Goal: Task Accomplishment & Management: Manage account settings

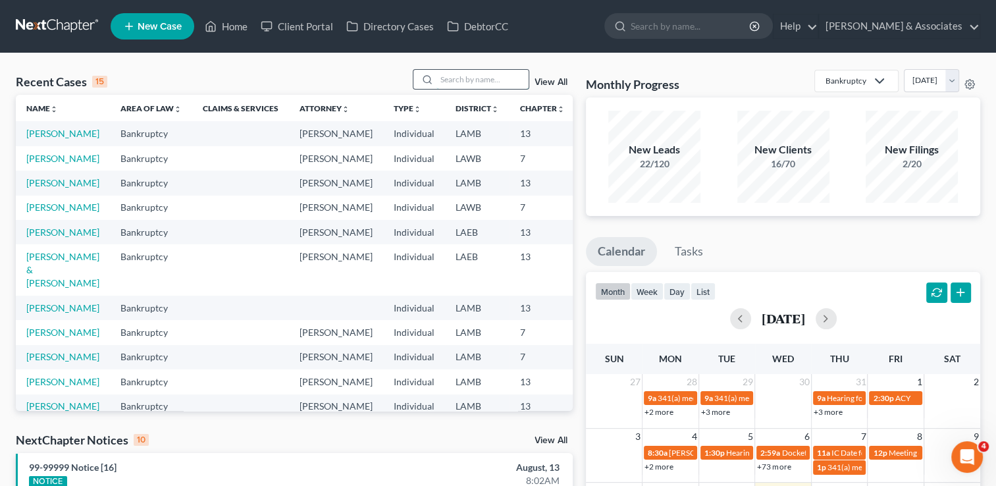
click at [464, 75] on input "search" at bounding box center [483, 79] width 92 height 19
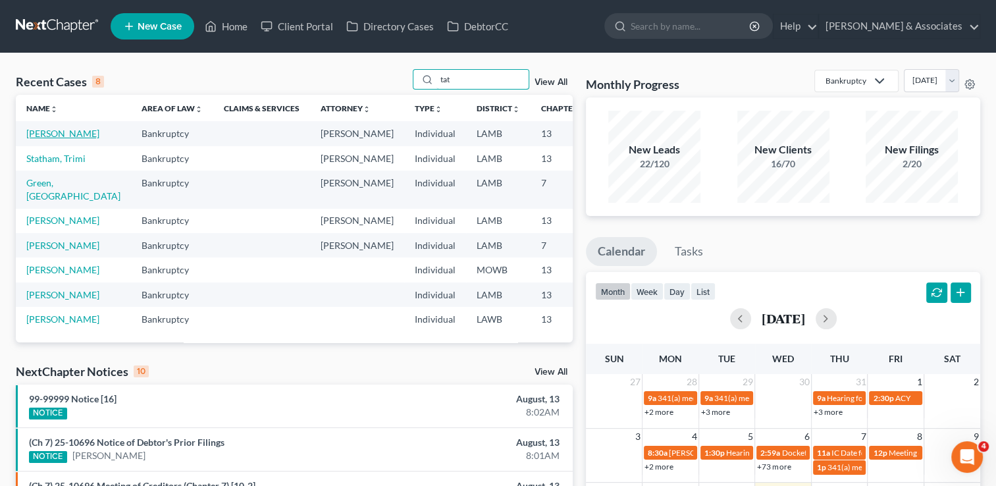
type input "tat"
click at [34, 139] on link "[PERSON_NAME]" at bounding box center [62, 133] width 73 height 11
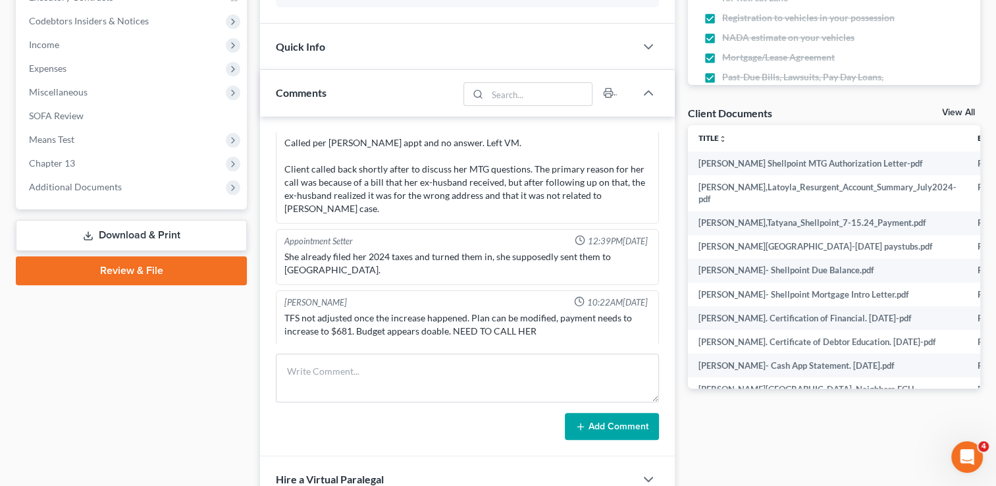
scroll to position [4555, 0]
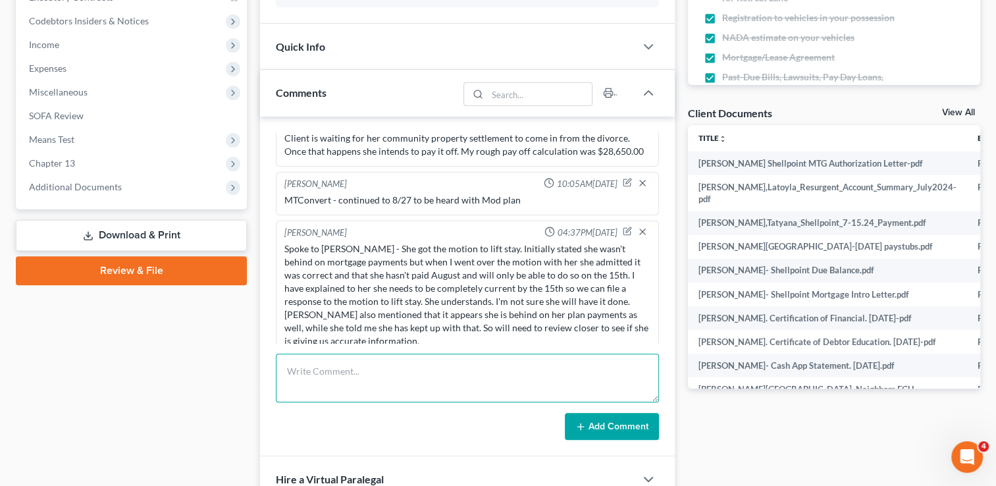
click at [443, 380] on textarea at bounding box center [467, 378] width 383 height 49
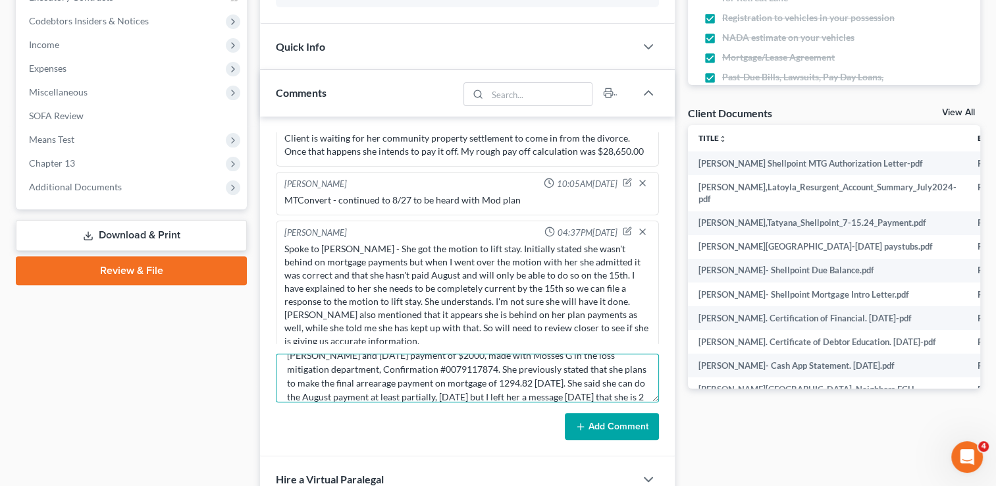
scroll to position [44, 0]
type textarea "Client has made 2 payments on mortagage arrearages: [DATE] $2000, Conf 250811, …"
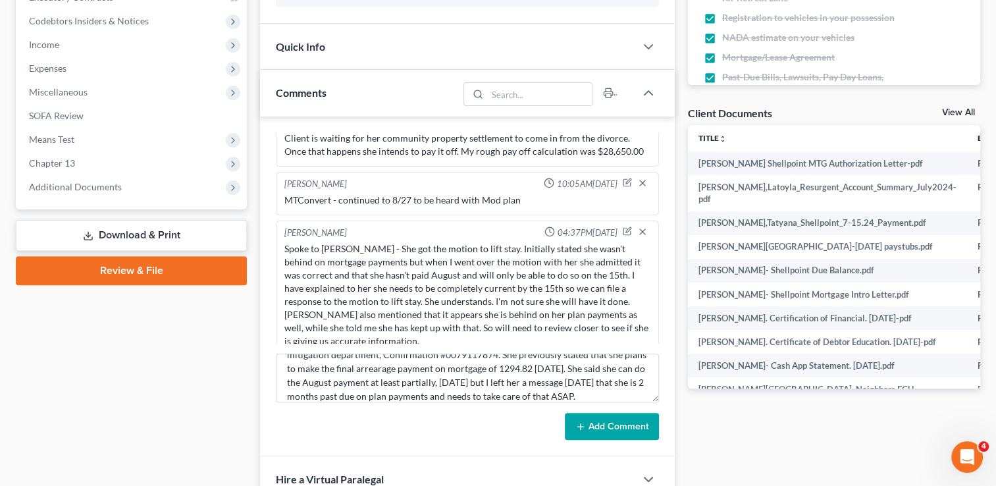
click at [634, 425] on button "Add Comment" at bounding box center [612, 427] width 94 height 28
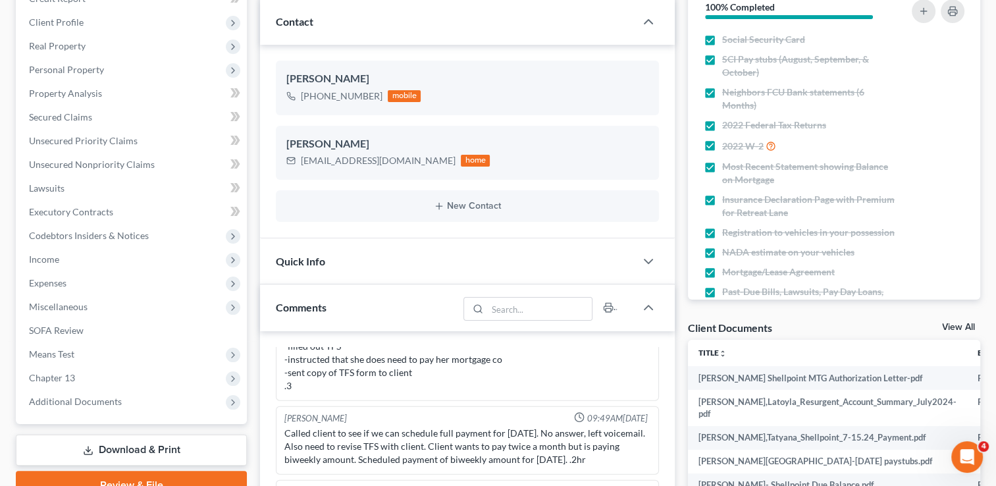
scroll to position [0, 0]
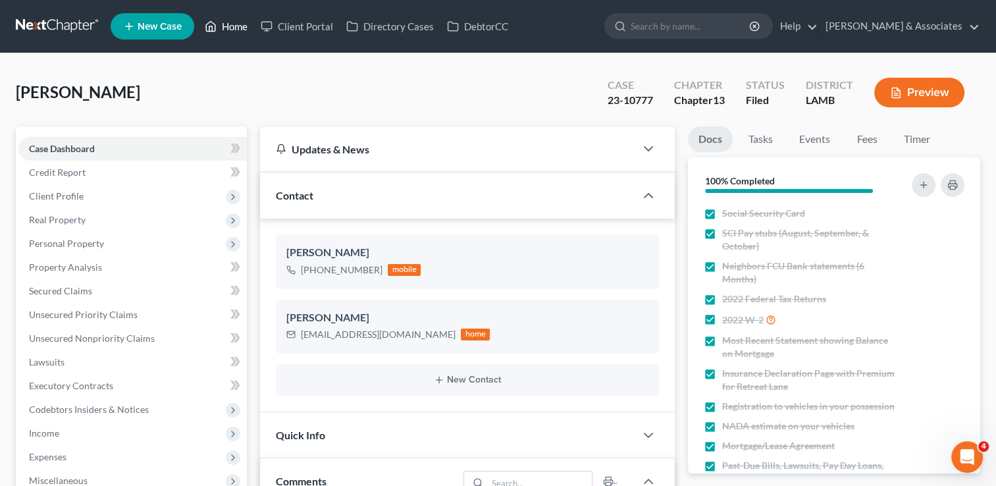
click at [223, 32] on link "Home" at bounding box center [226, 26] width 56 height 24
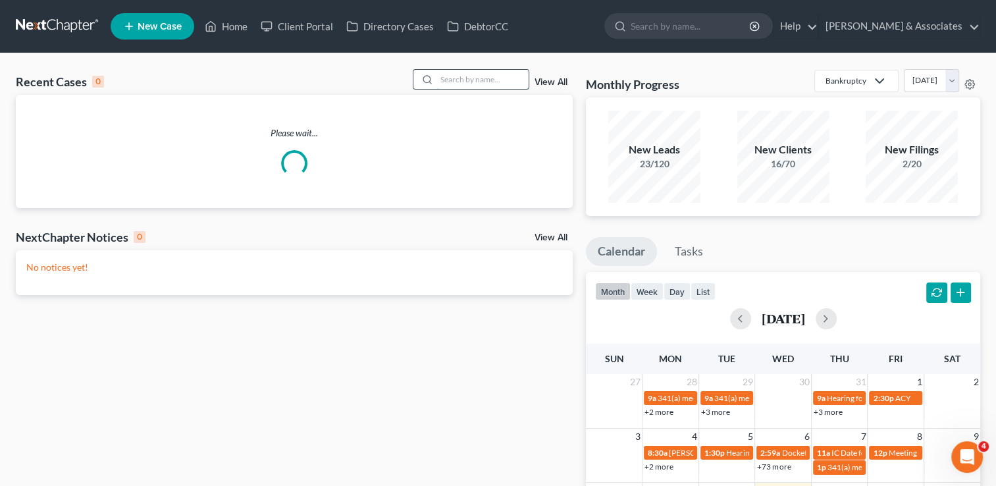
click at [471, 83] on input "search" at bounding box center [483, 79] width 92 height 19
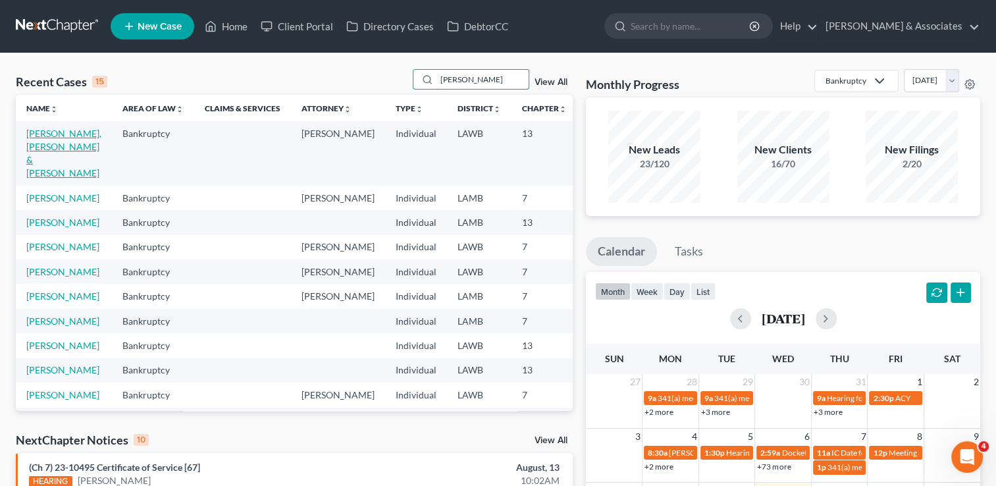
type input "[PERSON_NAME]"
click at [32, 141] on link "[PERSON_NAME], [PERSON_NAME] & [PERSON_NAME]" at bounding box center [63, 153] width 75 height 51
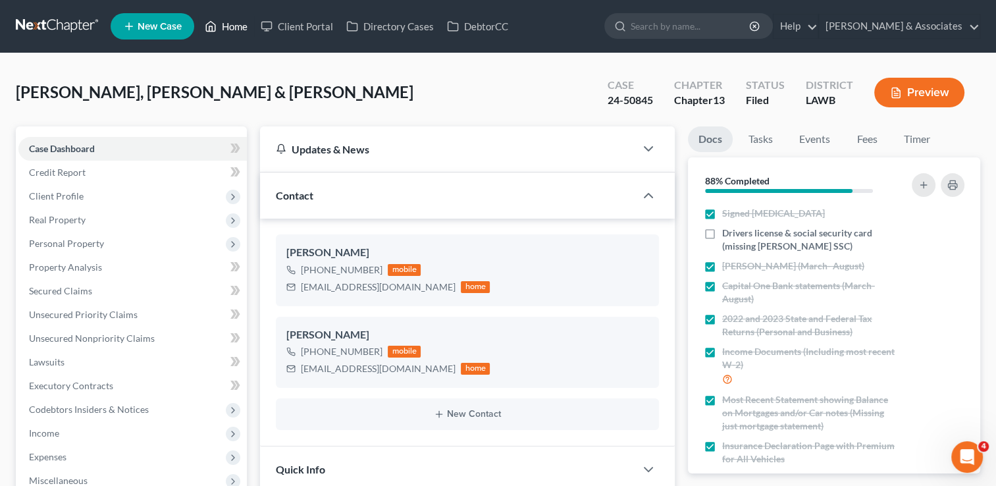
click at [234, 28] on link "Home" at bounding box center [226, 26] width 56 height 24
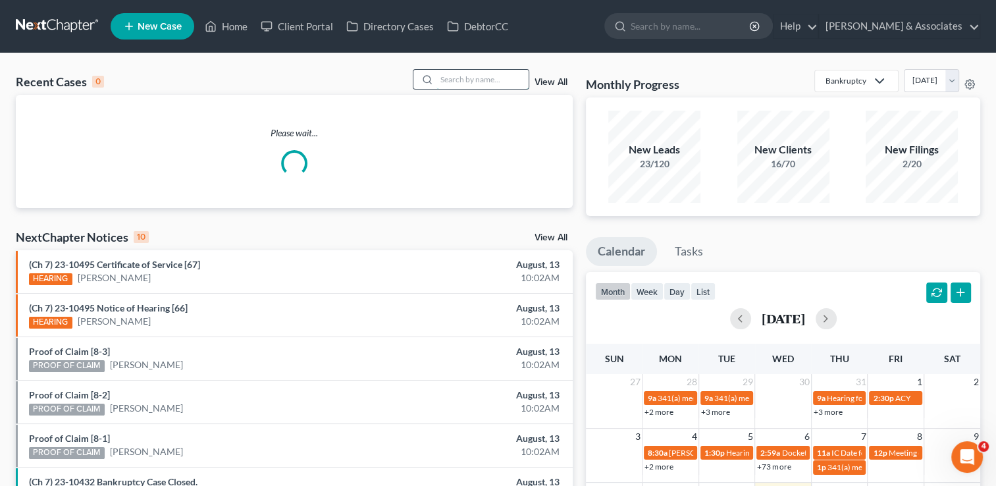
click at [466, 85] on input "search" at bounding box center [483, 79] width 92 height 19
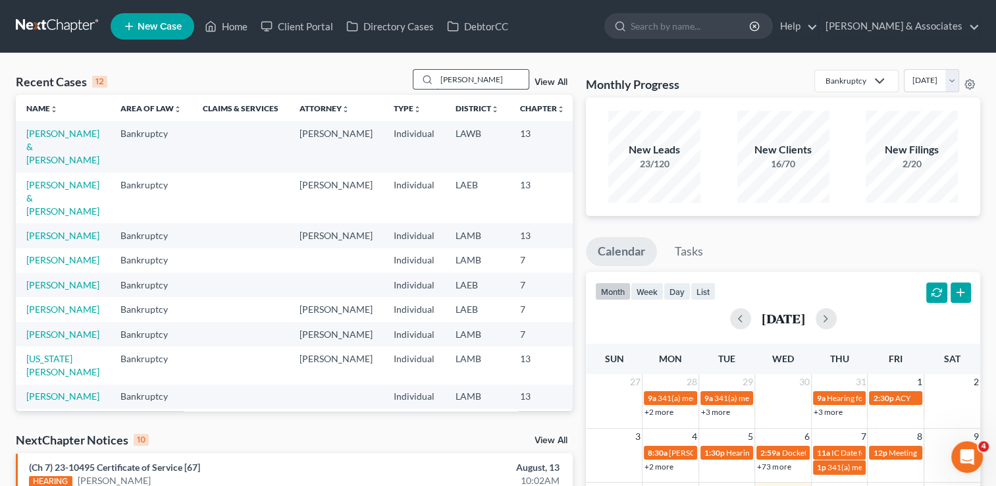
type input "[PERSON_NAME]"
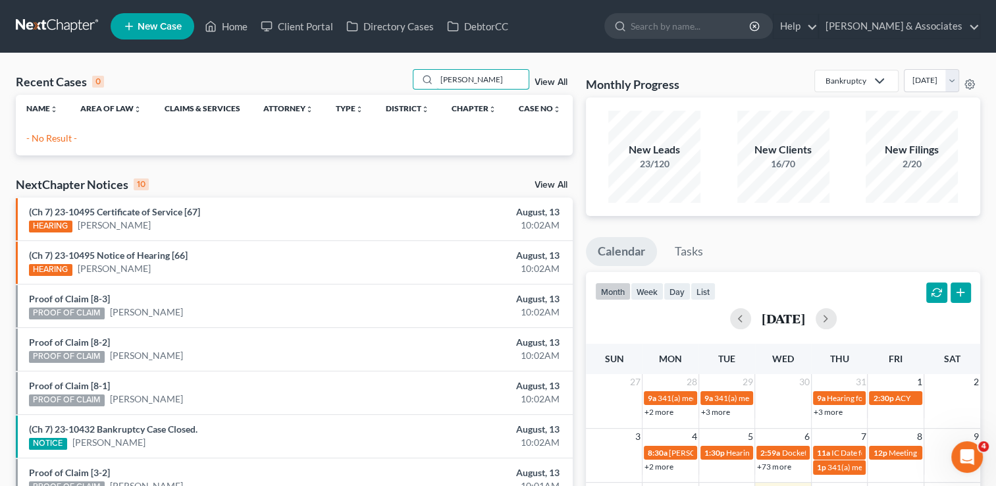
drag, startPoint x: 489, startPoint y: 75, endPoint x: 394, endPoint y: 54, distance: 97.8
click at [394, 54] on div "Recent Cases 0 [PERSON_NAME] View All Name unfold_more expand_more expand_less …" at bounding box center [498, 394] width 996 height 683
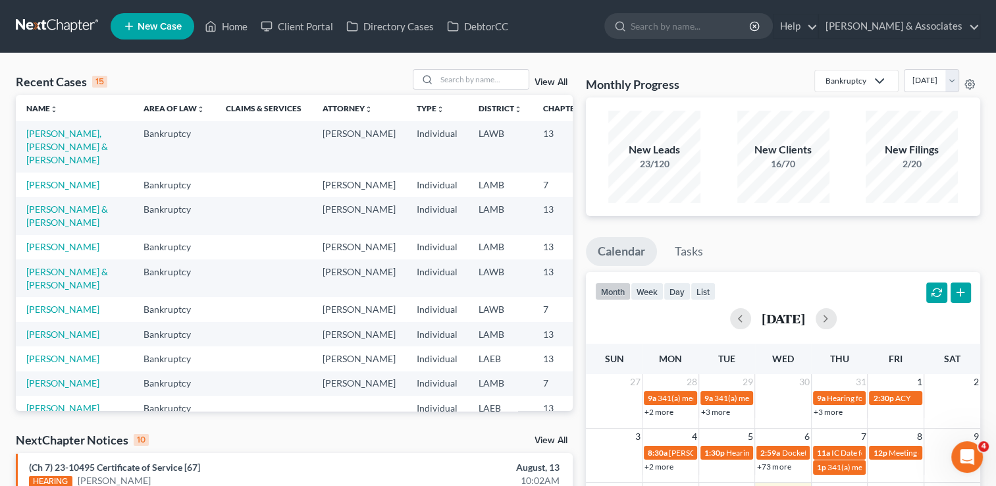
click at [40, 259] on td "[PERSON_NAME]" at bounding box center [74, 247] width 117 height 24
click at [40, 252] on link "[PERSON_NAME]" at bounding box center [62, 246] width 73 height 11
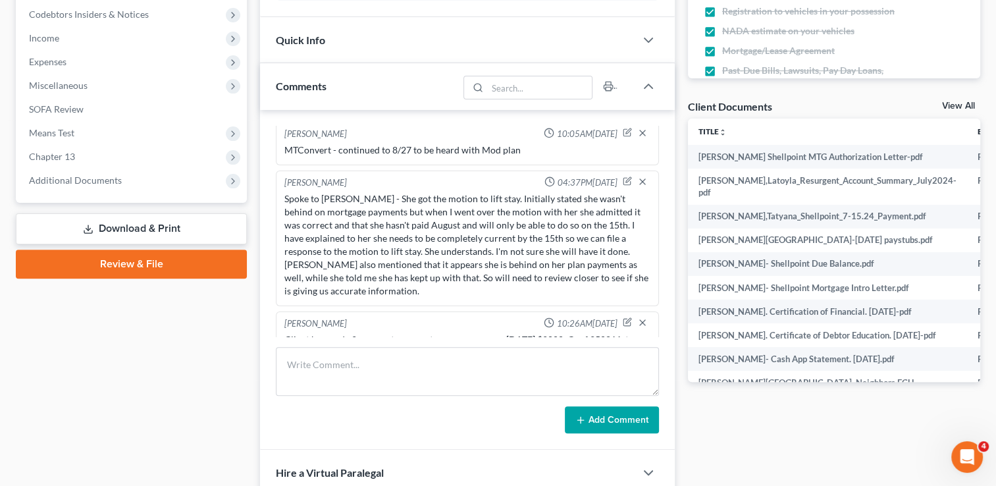
scroll to position [4670, 0]
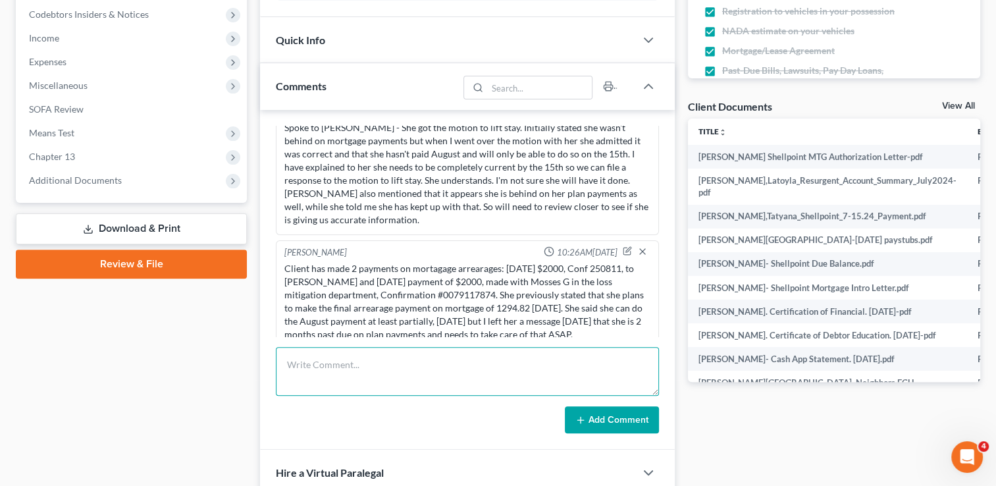
click at [521, 352] on textarea at bounding box center [467, 371] width 383 height 49
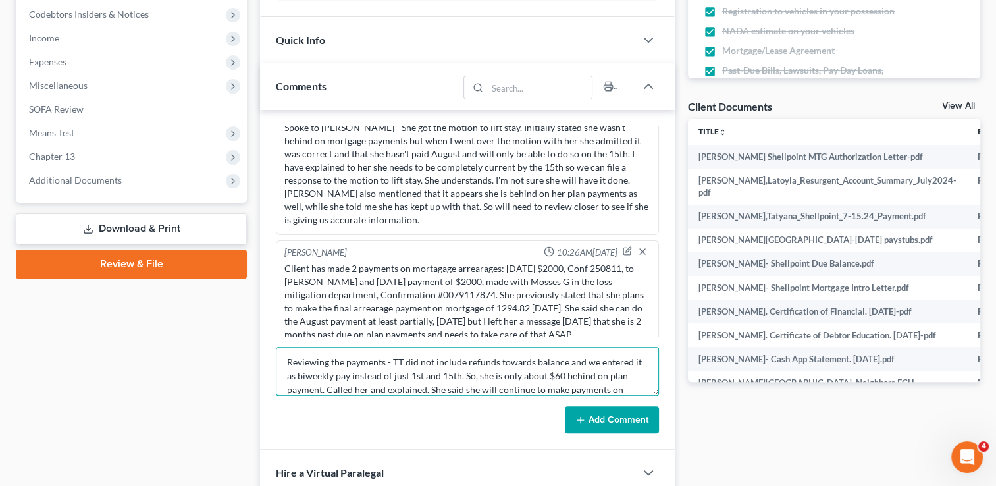
scroll to position [16, 0]
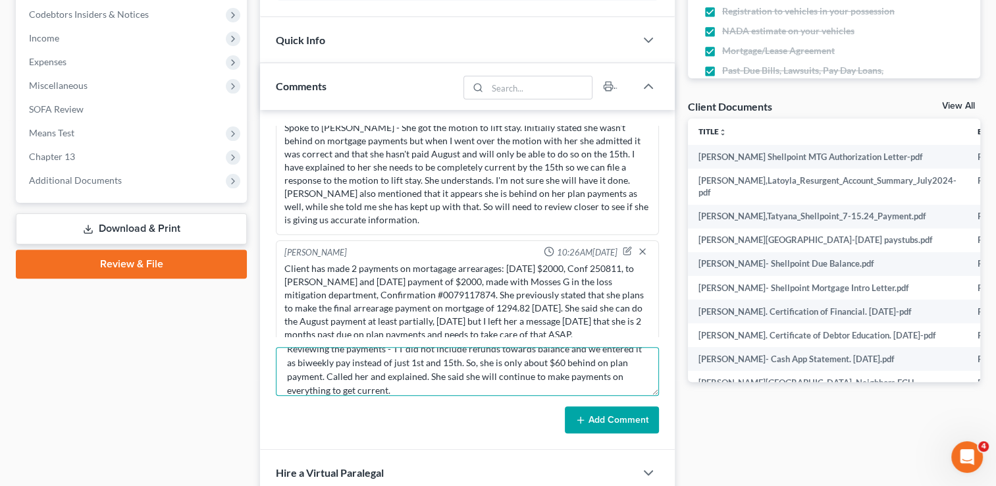
type textarea "Reviewing the payments - TT did not include refunds towards balance and we ente…"
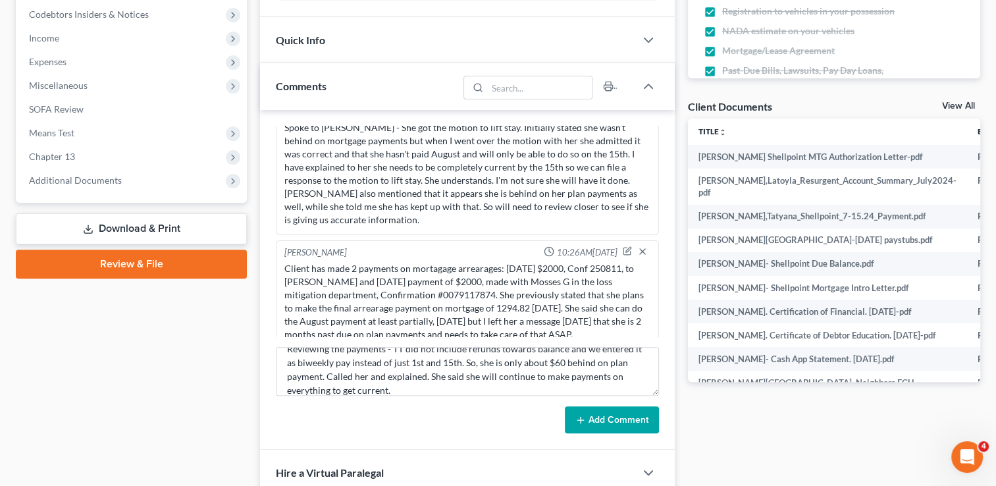
click at [627, 412] on button "Add Comment" at bounding box center [612, 420] width 94 height 28
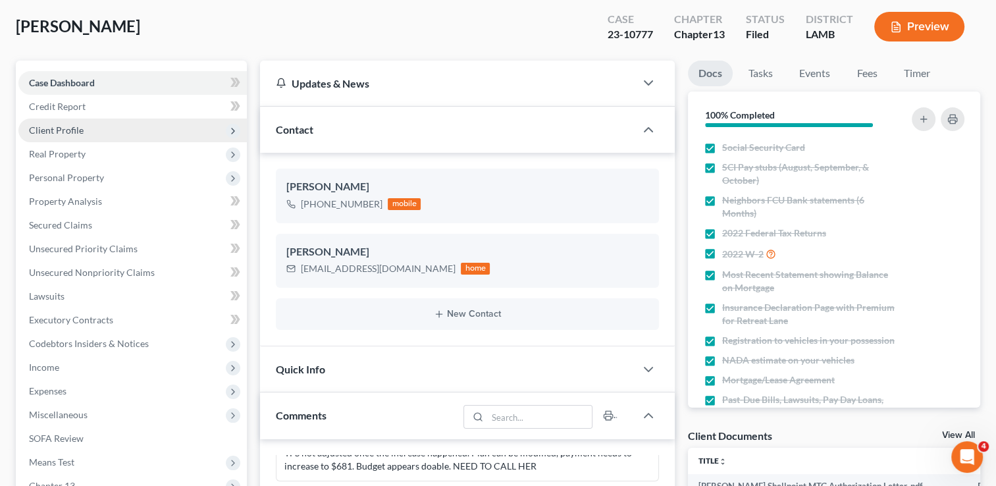
scroll to position [0, 0]
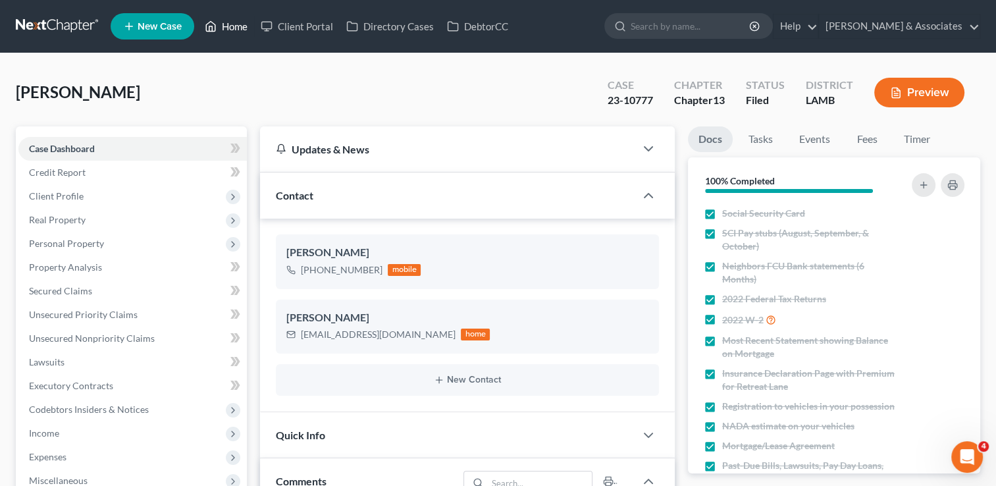
click at [230, 17] on link "Home" at bounding box center [226, 26] width 56 height 24
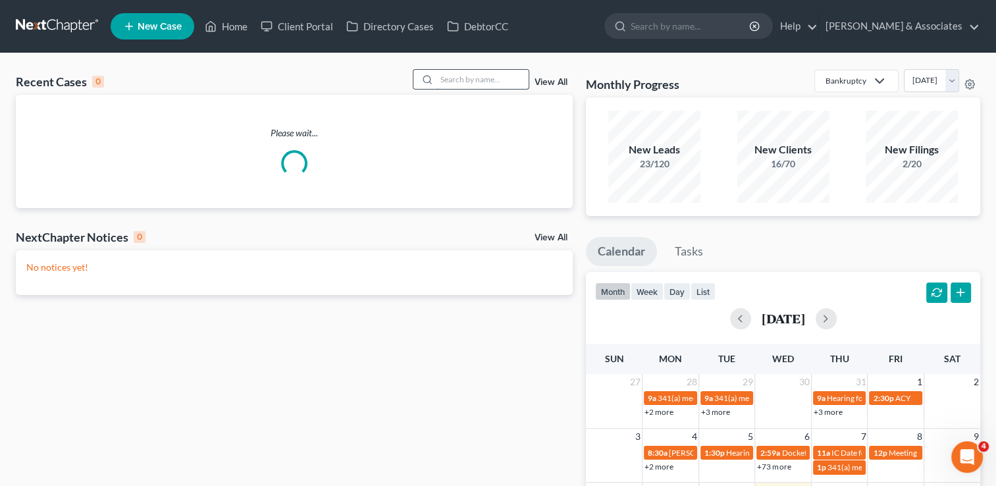
click at [459, 79] on input "search" at bounding box center [483, 79] width 92 height 19
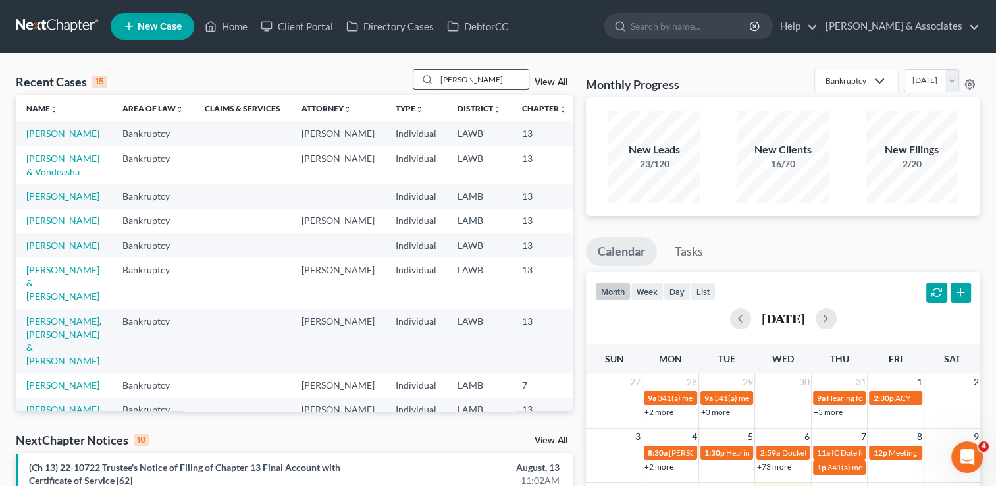
type input "[PERSON_NAME]"
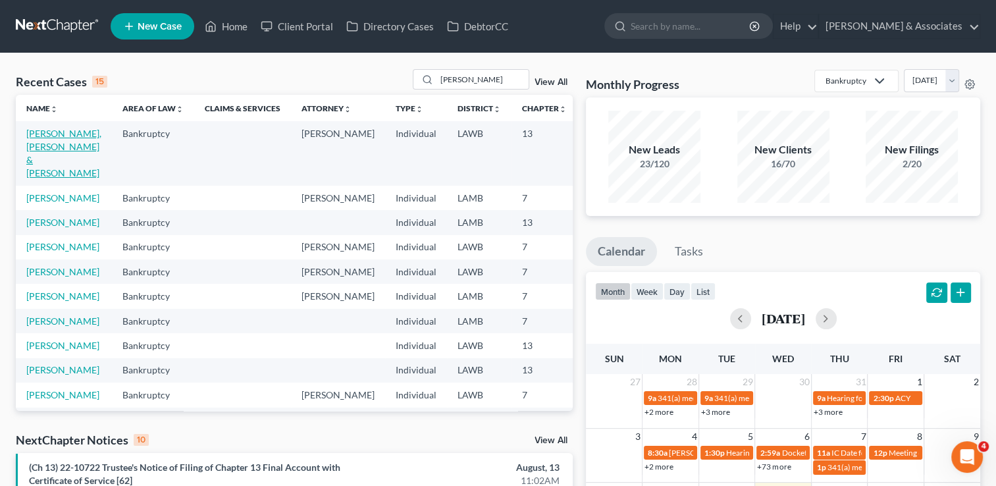
click at [36, 157] on link "[PERSON_NAME], [PERSON_NAME] & [PERSON_NAME]" at bounding box center [63, 153] width 75 height 51
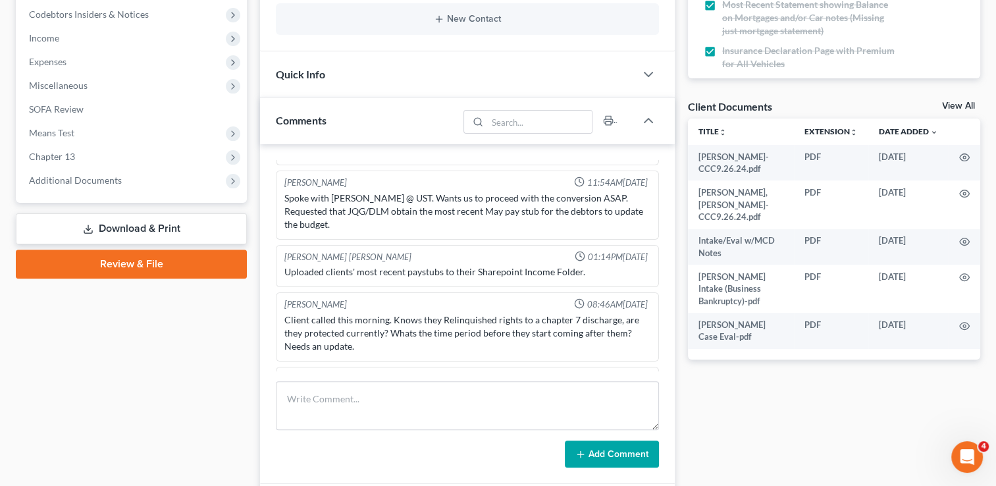
scroll to position [626, 0]
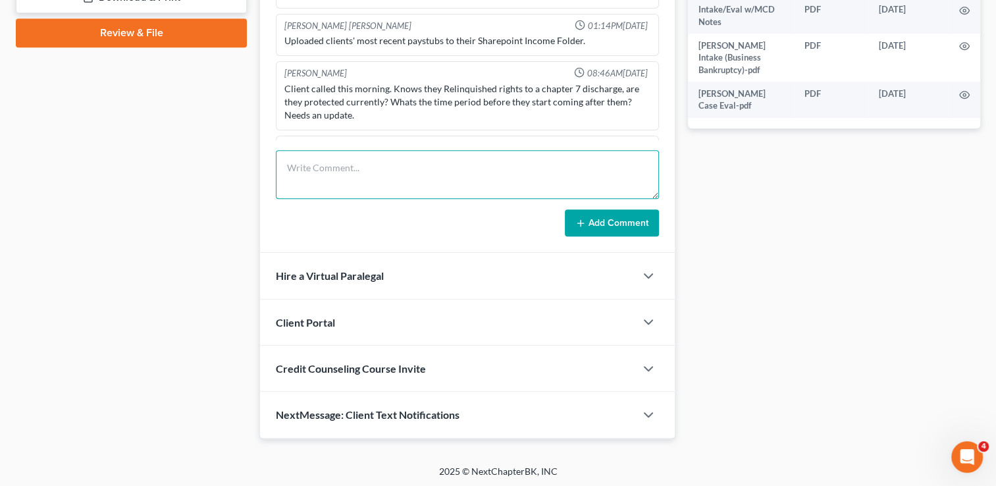
click at [371, 186] on textarea at bounding box center [467, 174] width 383 height 49
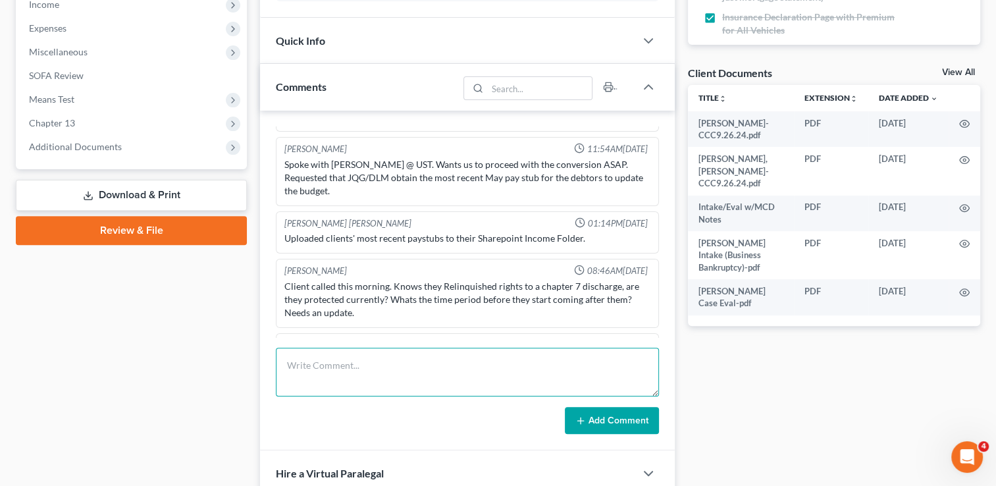
scroll to position [494, 0]
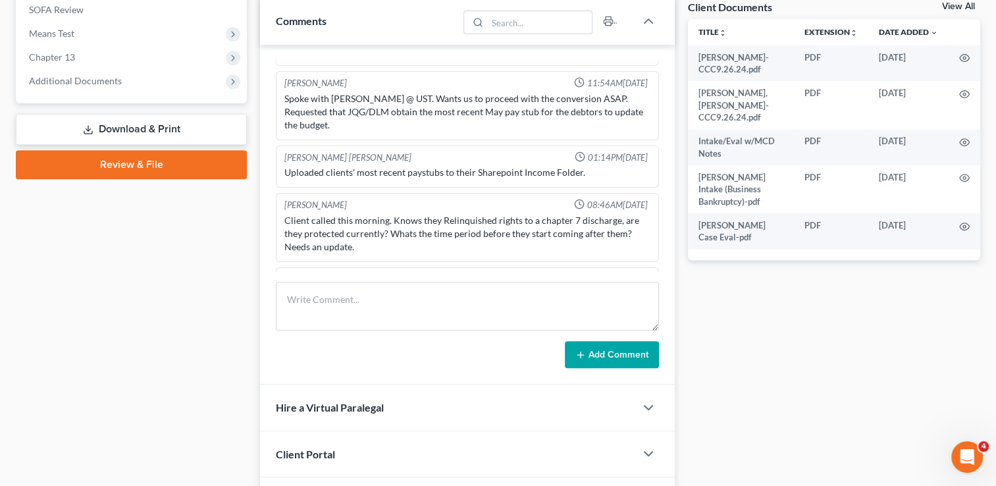
click at [494, 288] on div "TFS set up with [PERSON_NAME] and [PERSON_NAME] on the phone" at bounding box center [467, 294] width 366 height 13
click at [111, 88] on span "Additional Documents" at bounding box center [132, 81] width 228 height 24
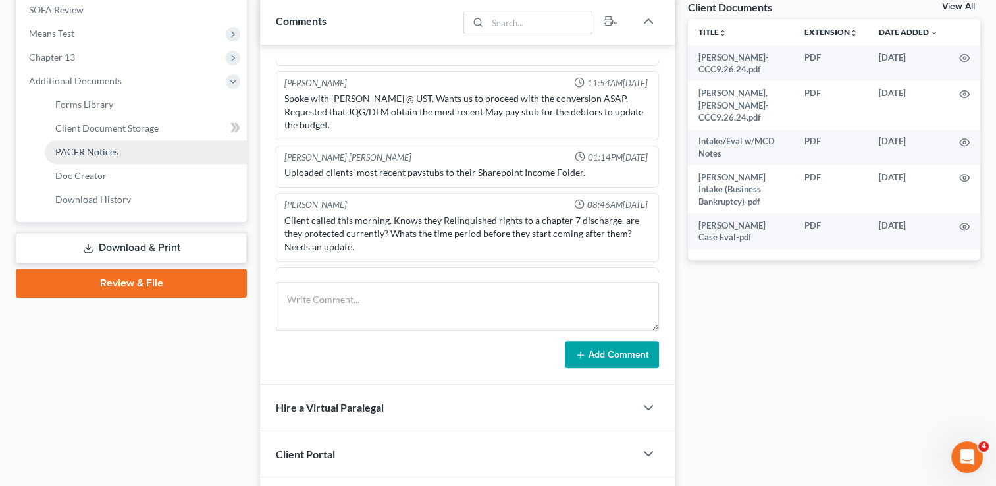
click at [126, 159] on link "PACER Notices" at bounding box center [146, 152] width 202 height 24
